Goal: Task Accomplishment & Management: Manage account settings

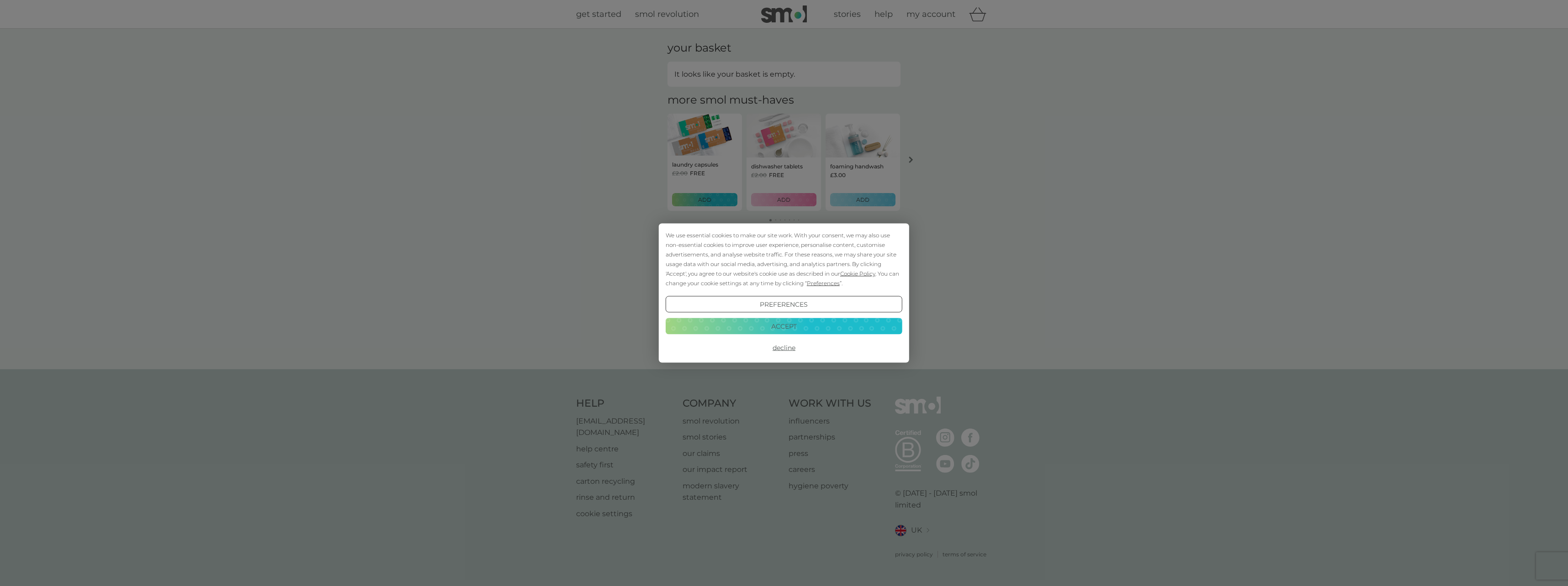
click at [783, 325] on button "Accept" at bounding box center [784, 325] width 237 height 16
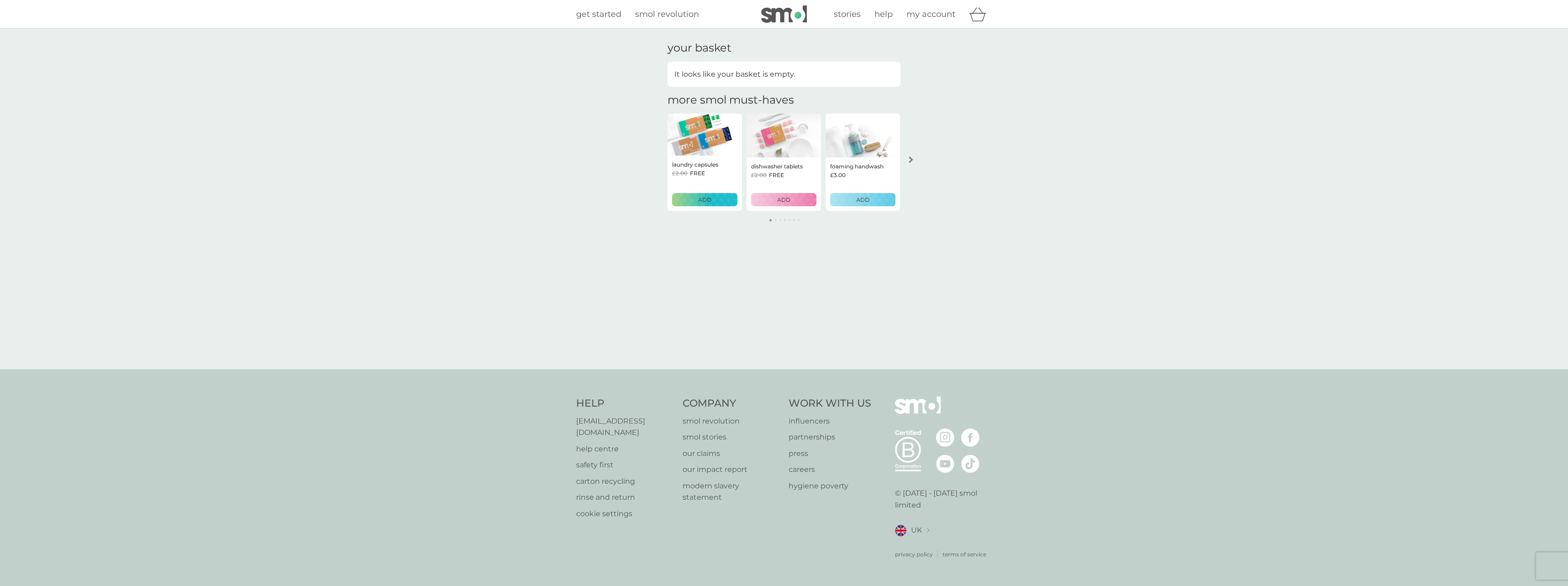
click at [940, 12] on span "my account" at bounding box center [931, 14] width 49 height 10
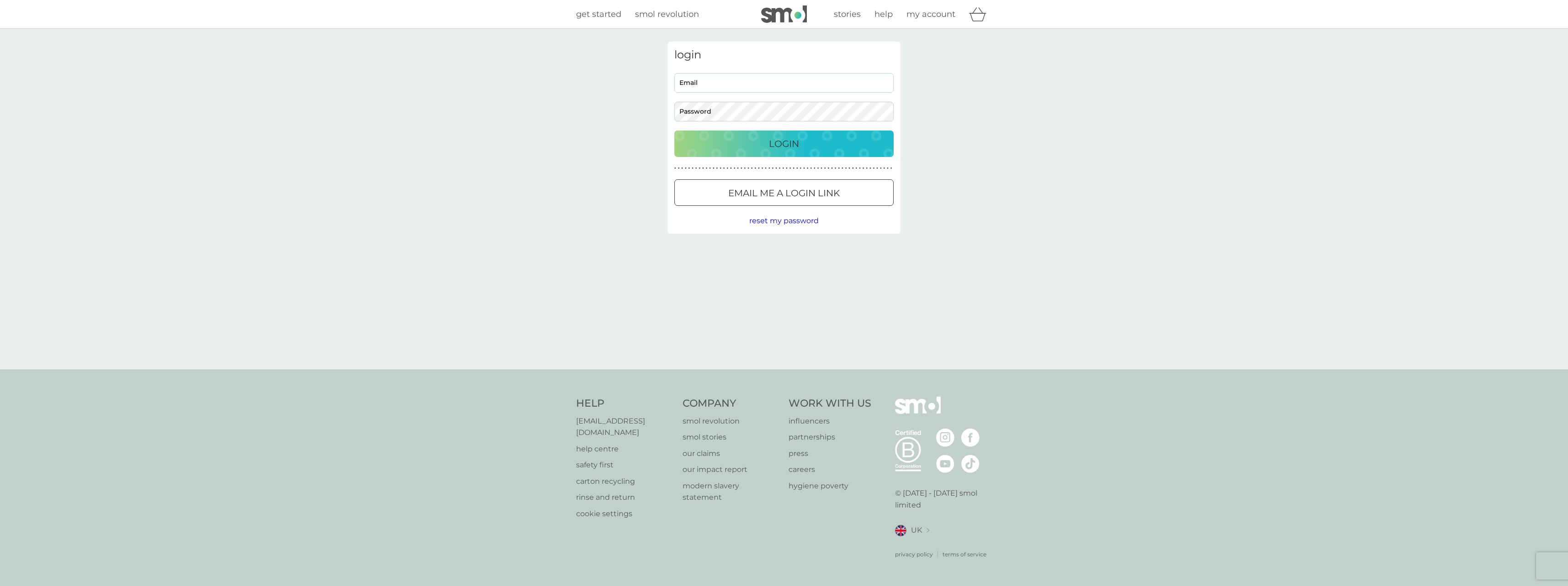
click at [732, 84] on input "Email" at bounding box center [784, 83] width 219 height 20
type input "dancurtisroberts@gmail.com"
click at [894, 113] on nordpass-icon at bounding box center [894, 111] width 0 height 8
click at [1031, 157] on div "login dancurtisroberts@gmail.com Email Password Login ● ● ● ● ● ● ● ● ● ● ● ● ●…" at bounding box center [784, 199] width 1568 height 341
click at [674, 131] on button "Login" at bounding box center [784, 144] width 219 height 27
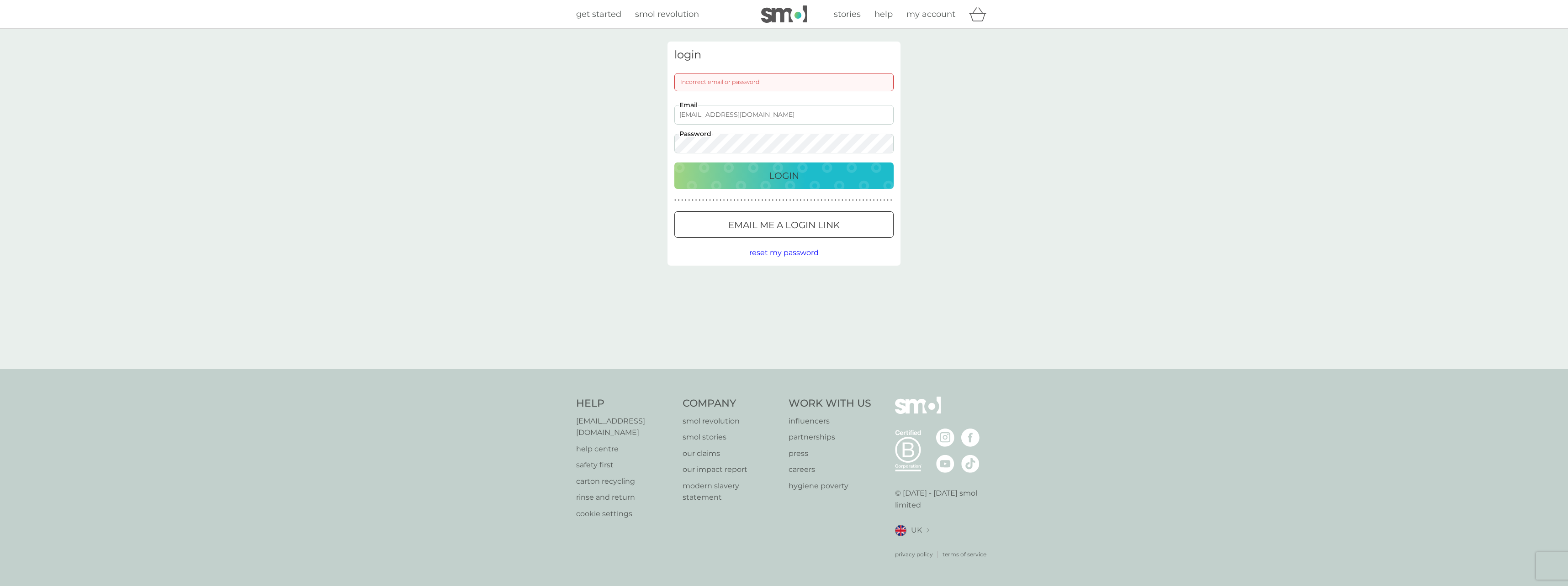
click at [789, 252] on span "reset my password" at bounding box center [784, 253] width 70 height 8
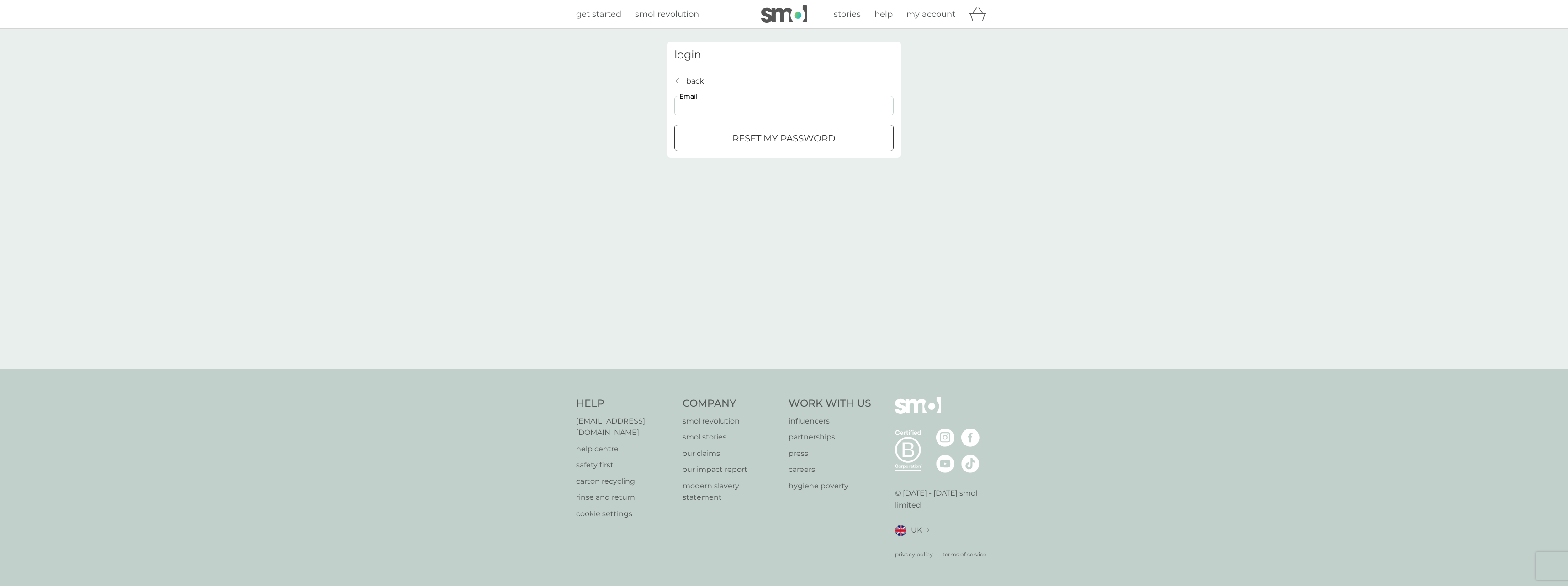
click at [728, 108] on input "Email" at bounding box center [784, 105] width 219 height 20
type input "dancurtisroberts@gmail.com"
click at [773, 141] on div "submit" at bounding box center [784, 138] width 33 height 10
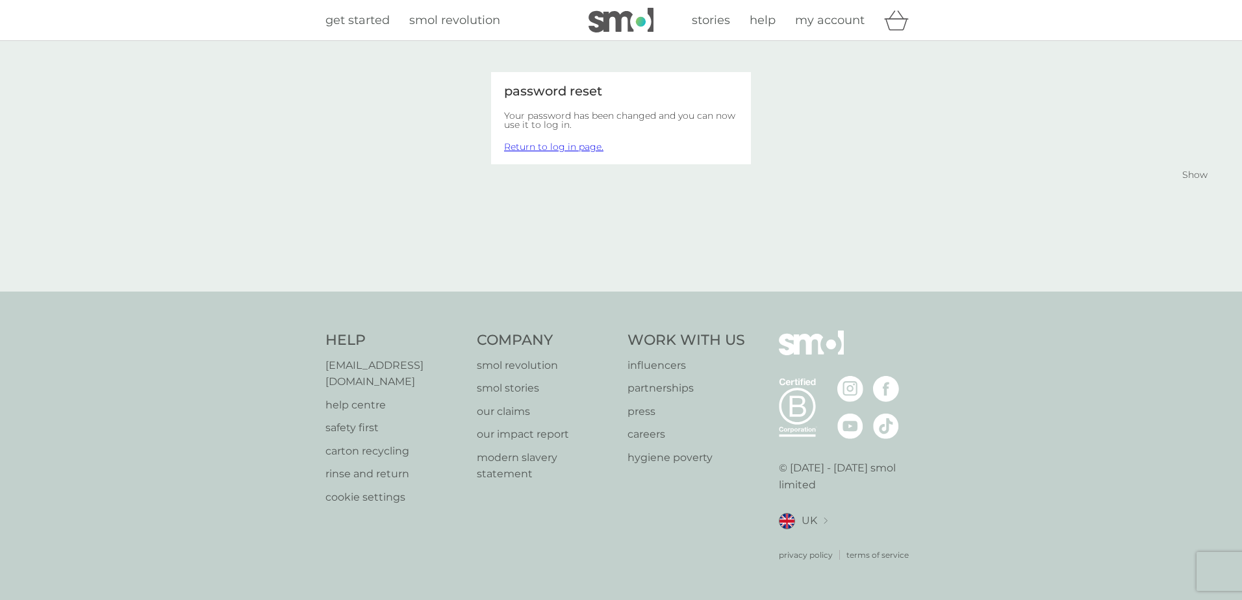
click at [0, 600] on nordpass-portal at bounding box center [0, 600] width 0 height 0
click at [819, 27] on span "my account" at bounding box center [830, 20] width 70 height 14
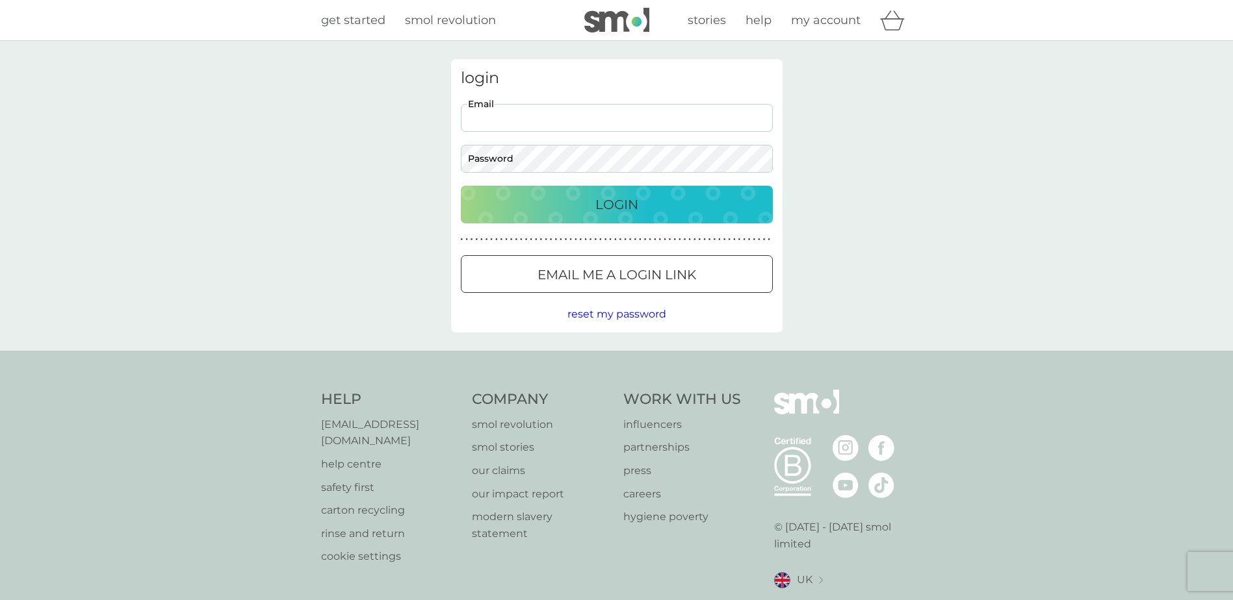
click at [535, 120] on input "Email" at bounding box center [617, 118] width 312 height 28
click at [773, 123] on nordpass-icon at bounding box center [773, 117] width 0 height 11
click at [773, 116] on nordpass-icon at bounding box center [773, 117] width 0 height 11
click at [558, 118] on input "Email" at bounding box center [617, 118] width 312 height 28
type input "dancurtisroberts@gmail.com"
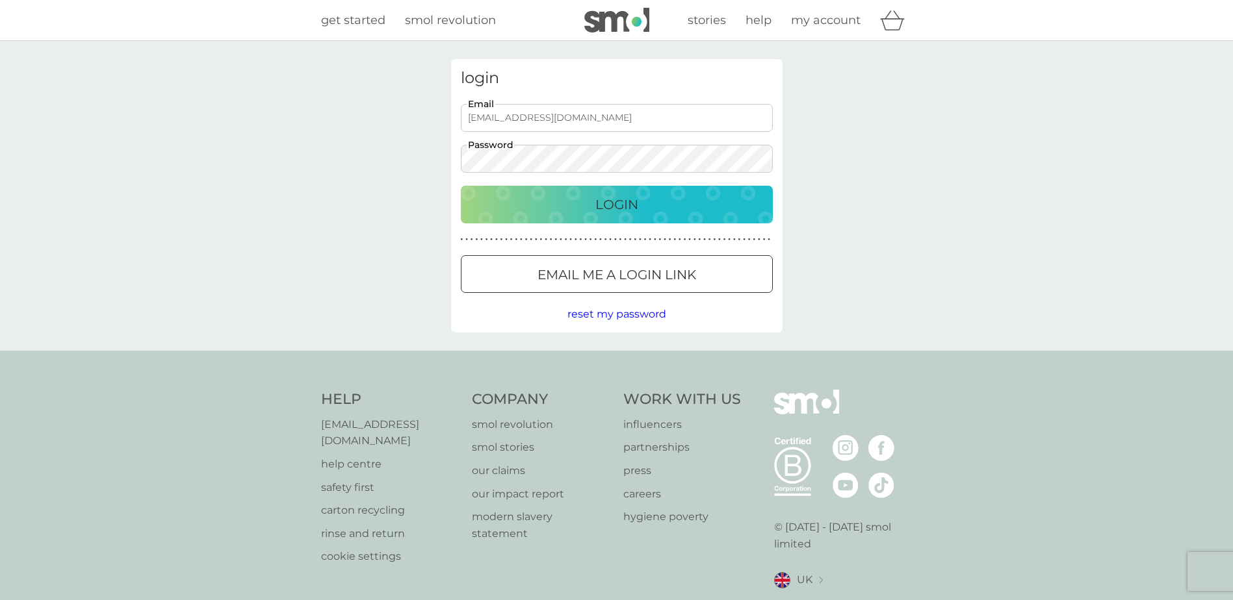
click at [530, 196] on div "Login" at bounding box center [617, 204] width 286 height 21
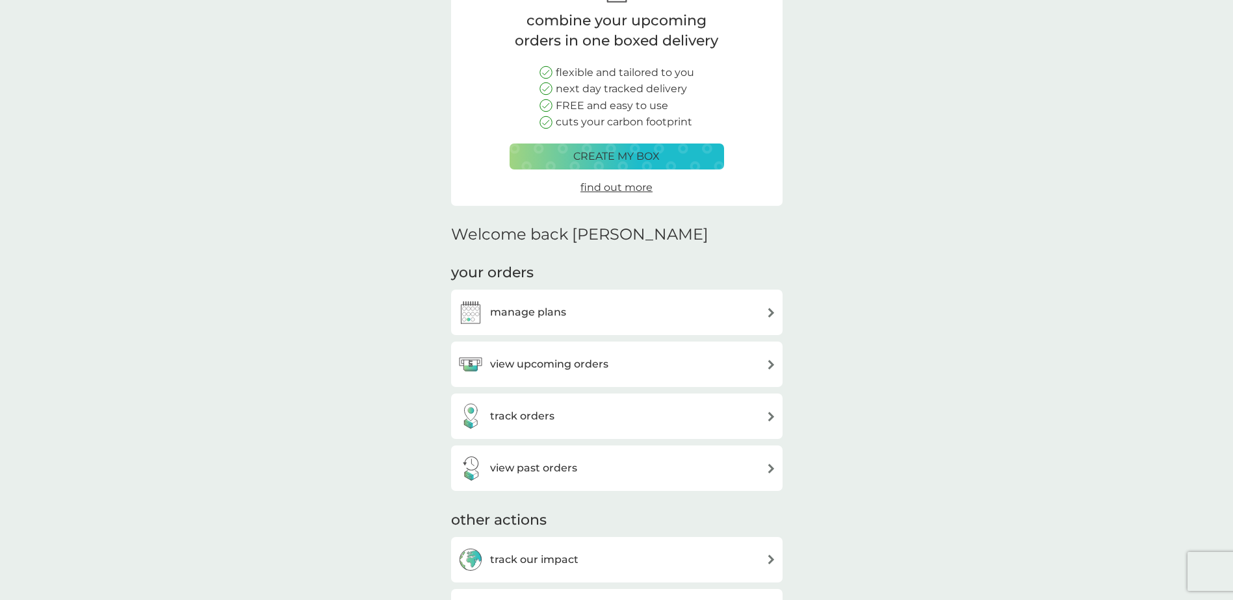
scroll to position [195, 0]
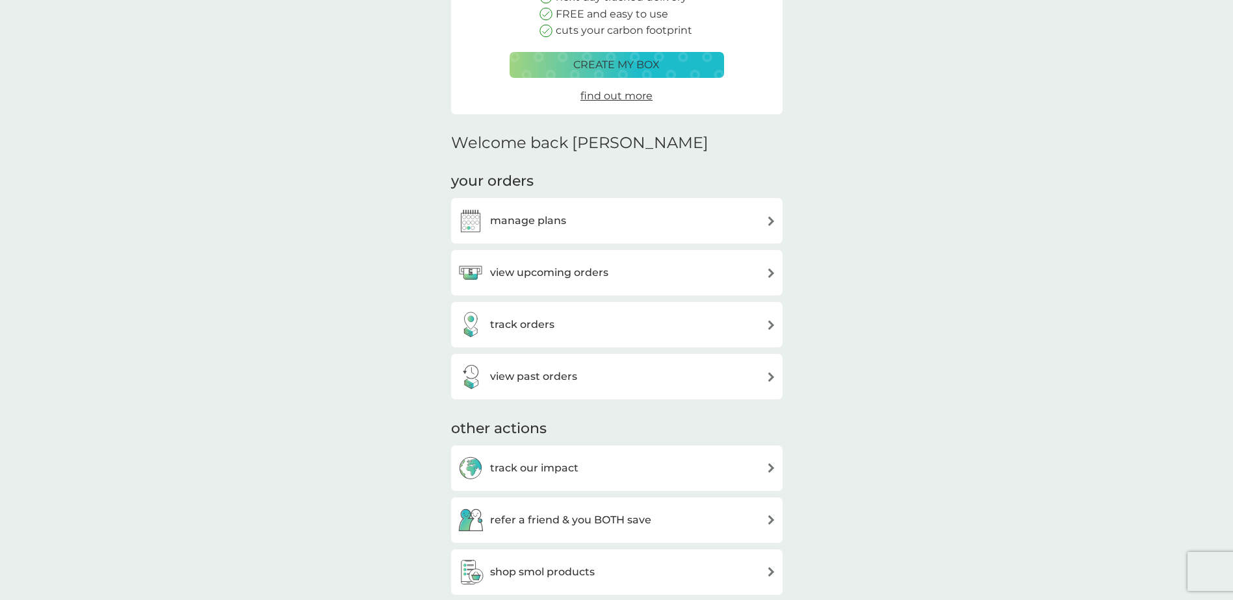
click at [567, 279] on h3 "view upcoming orders" at bounding box center [549, 272] width 118 height 17
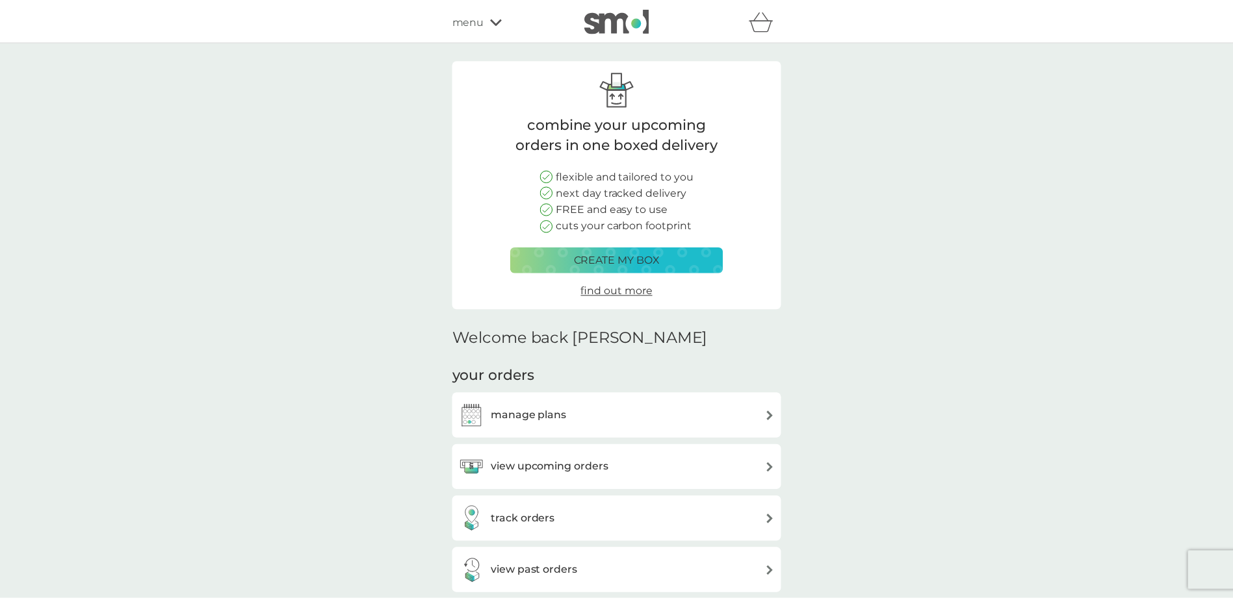
scroll to position [195, 0]
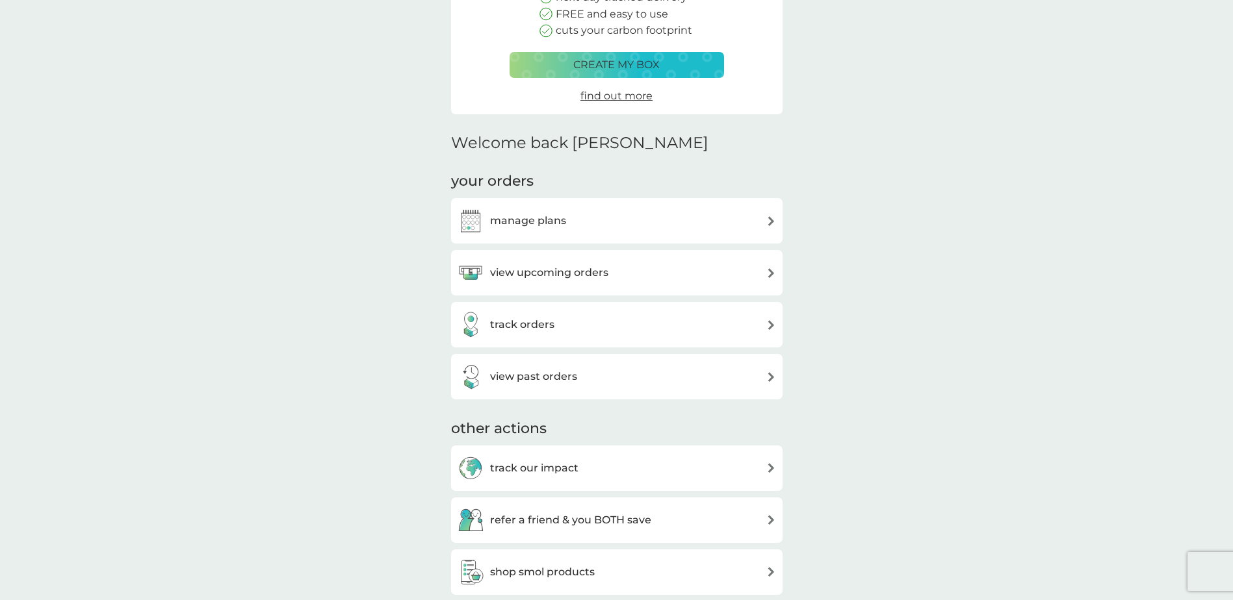
click at [554, 321] on div "track orders" at bounding box center [616, 325] width 318 height 26
